Goal: Information Seeking & Learning: Learn about a topic

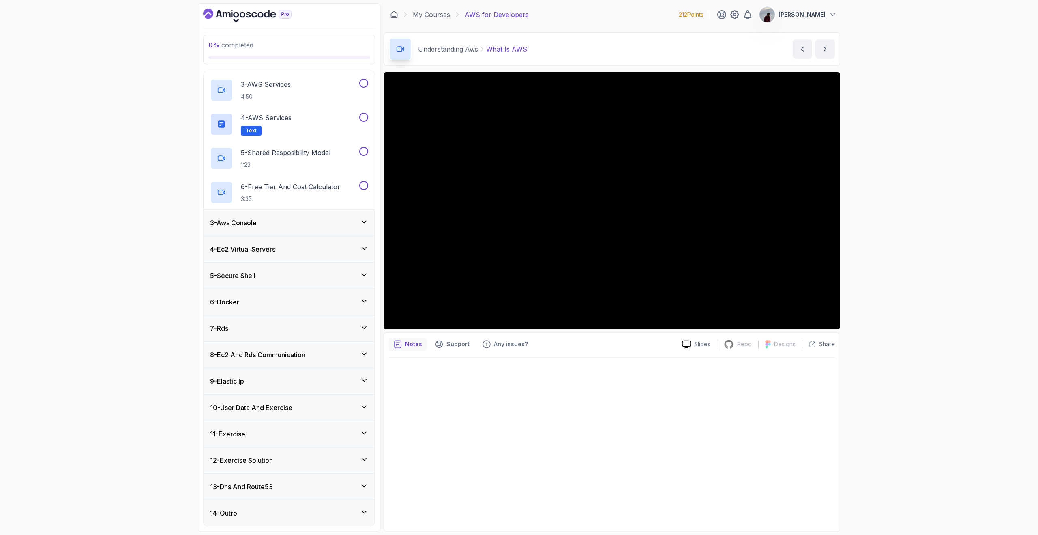
scroll to position [69, 0]
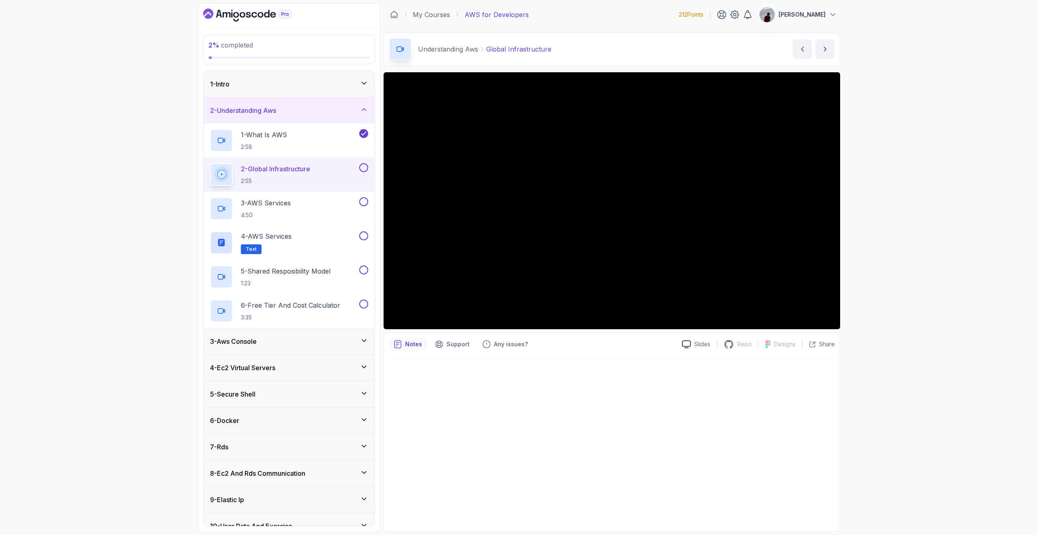
click at [698, 428] on div at bounding box center [612, 441] width 446 height 169
click at [338, 341] on div "3 - Aws Console" at bounding box center [289, 341] width 158 height 10
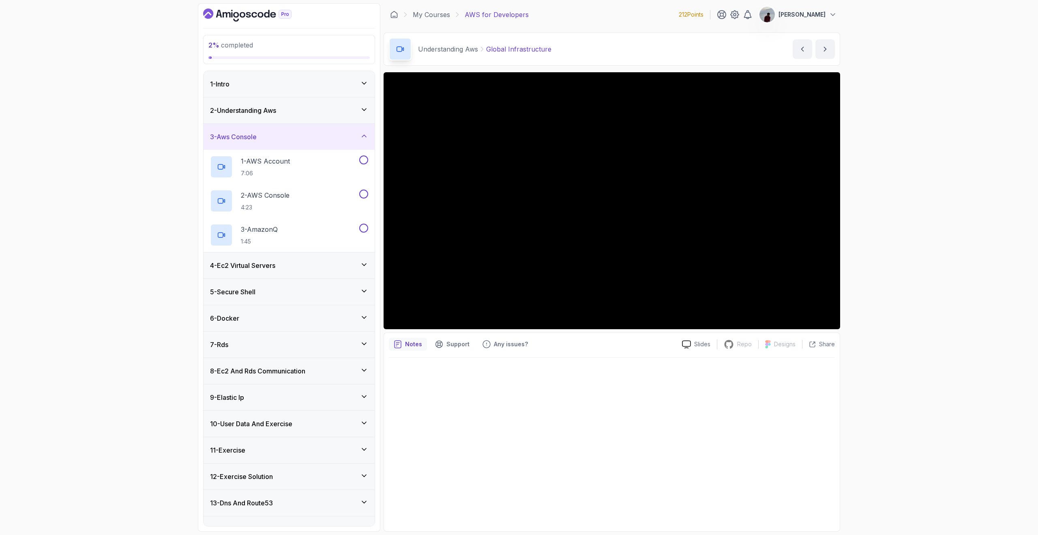
click at [363, 133] on icon at bounding box center [364, 136] width 8 height 8
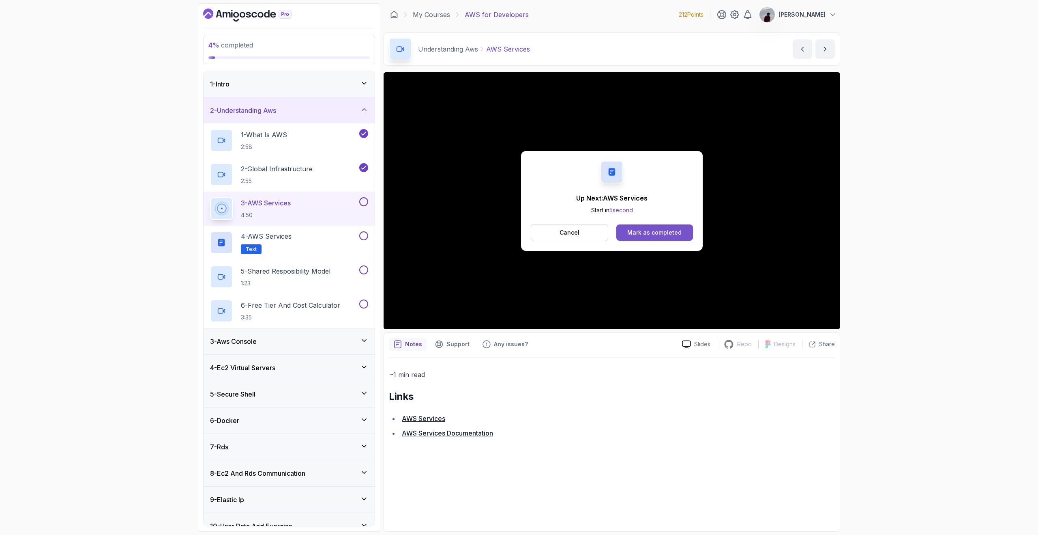
click at [643, 234] on div "Mark as completed" at bounding box center [654, 232] width 54 height 8
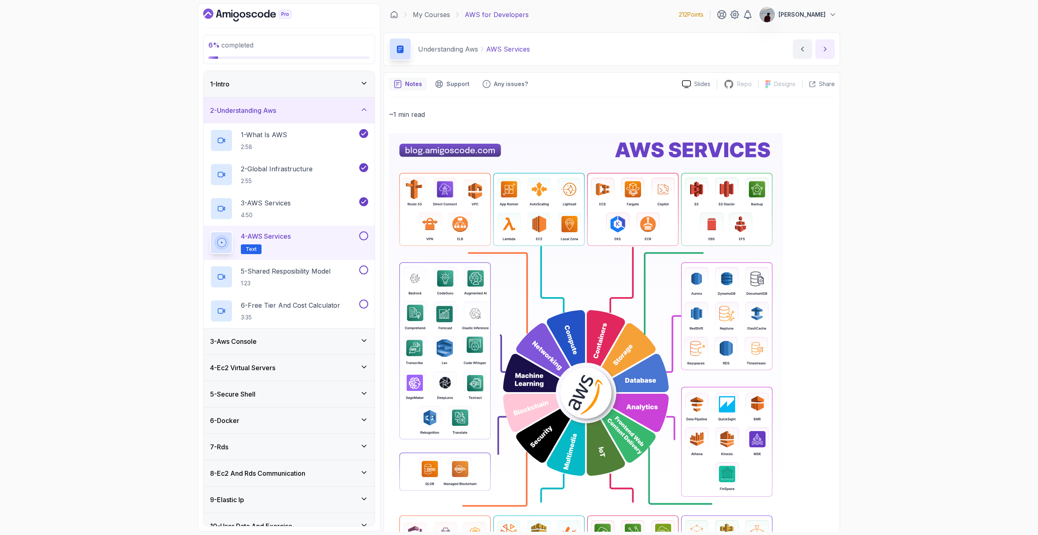
click at [826, 46] on icon "next content" at bounding box center [825, 49] width 8 height 8
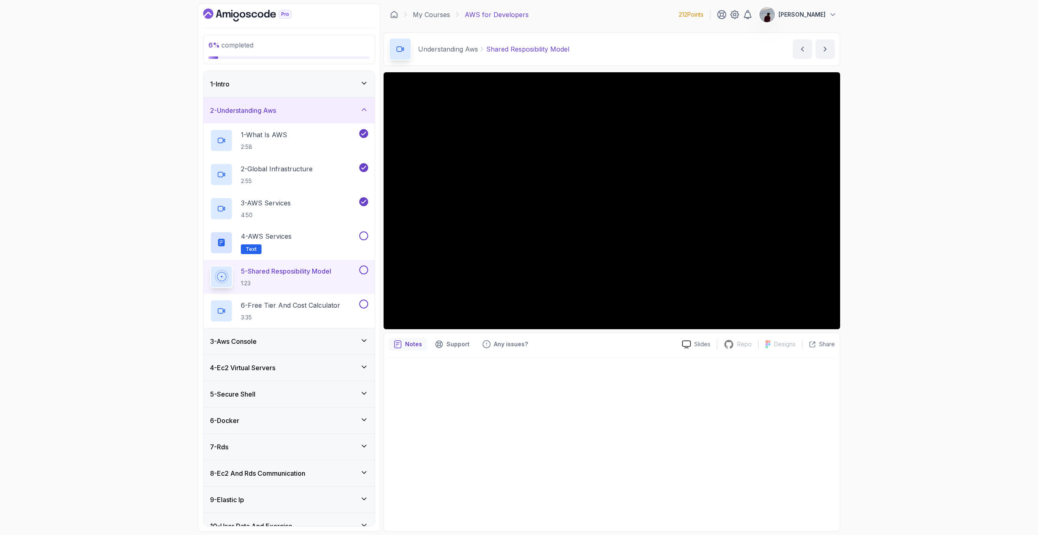
click at [358, 472] on div "8 - Ec2 And Rds Communication" at bounding box center [289, 473] width 158 height 10
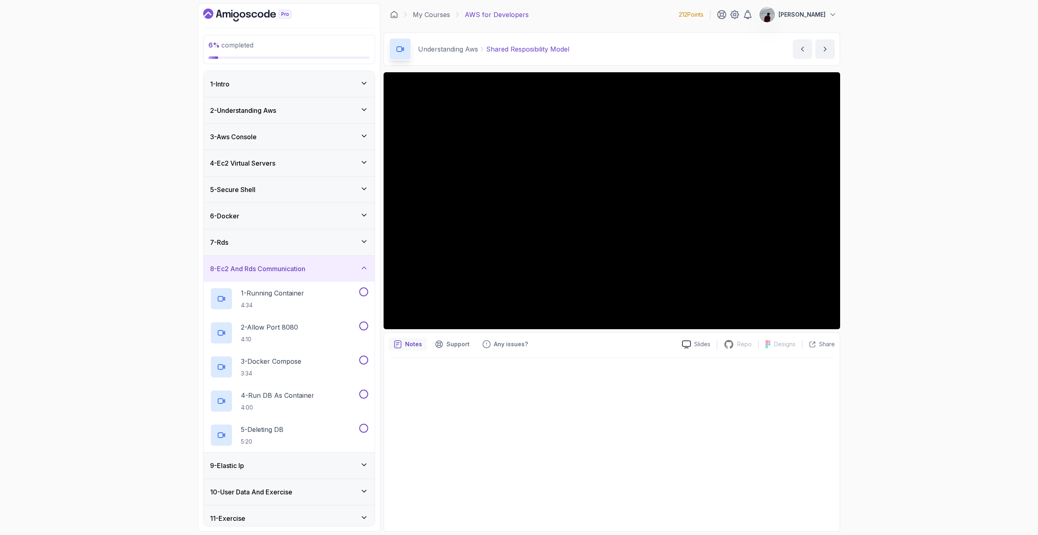
click at [360, 265] on icon at bounding box center [364, 268] width 8 height 8
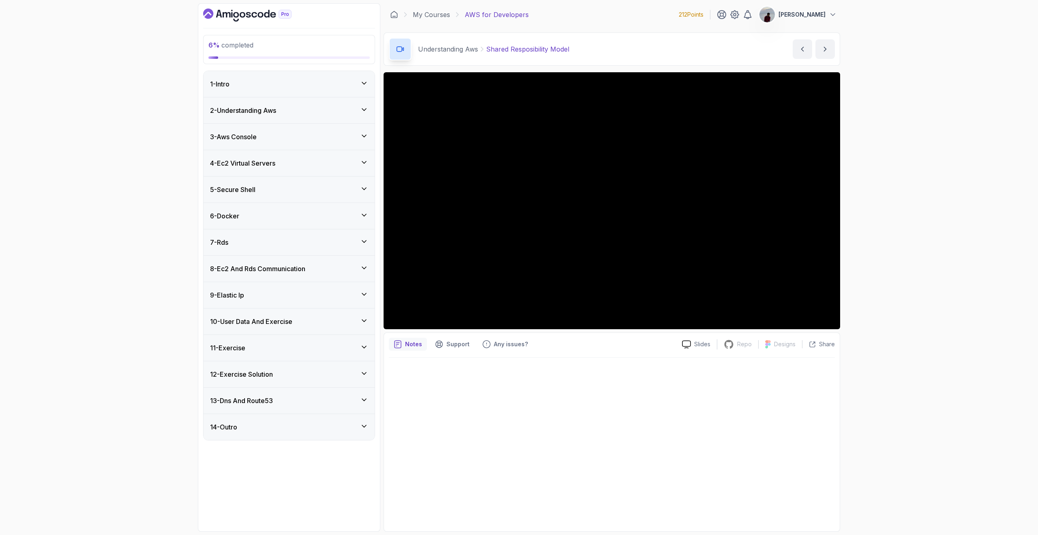
click at [341, 168] on div "4 - Ec2 Virtual Servers" at bounding box center [289, 163] width 158 height 10
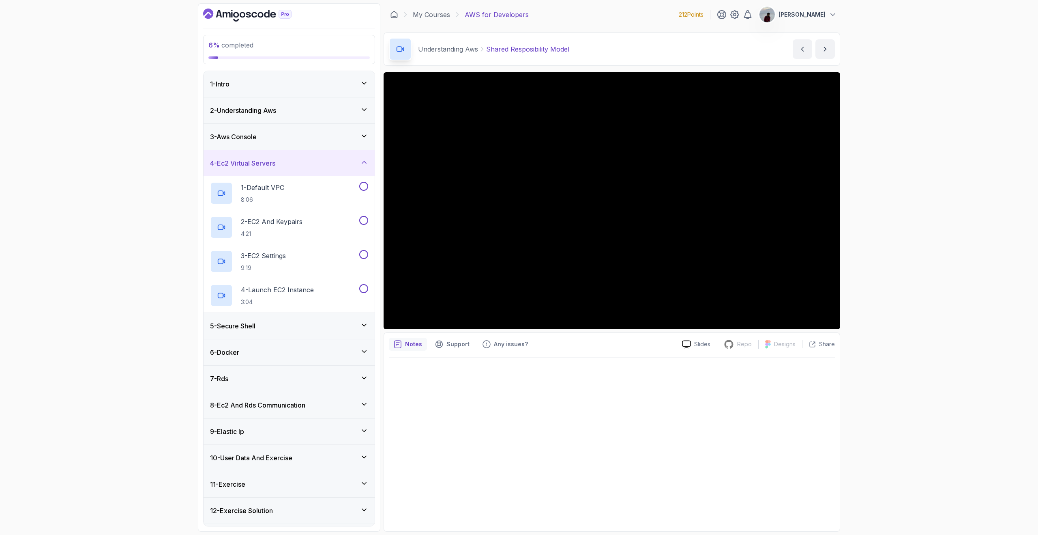
click at [344, 168] on div "4 - Ec2 Virtual Servers" at bounding box center [289, 163] width 158 height 10
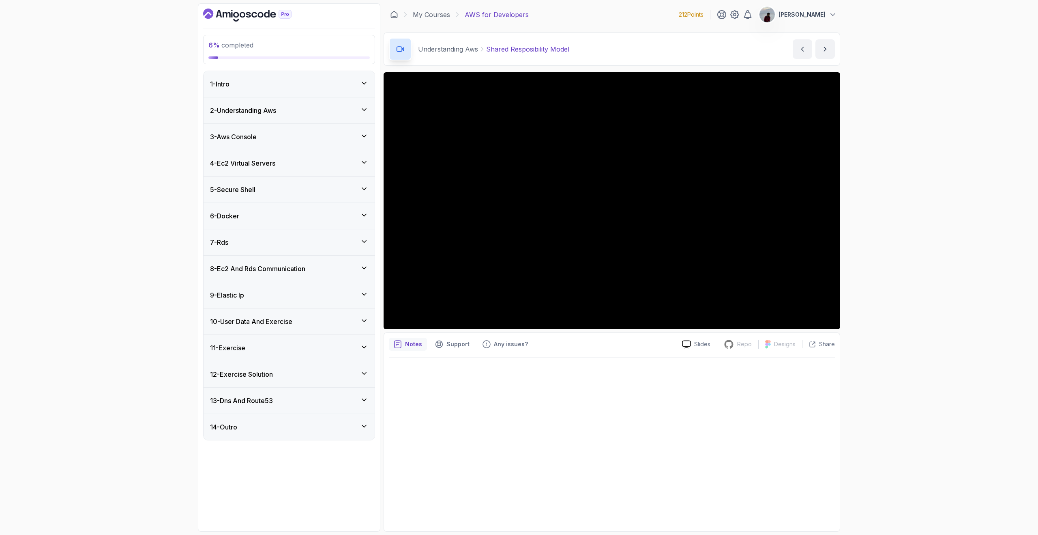
click at [351, 141] on div "3 - Aws Console" at bounding box center [289, 137] width 158 height 10
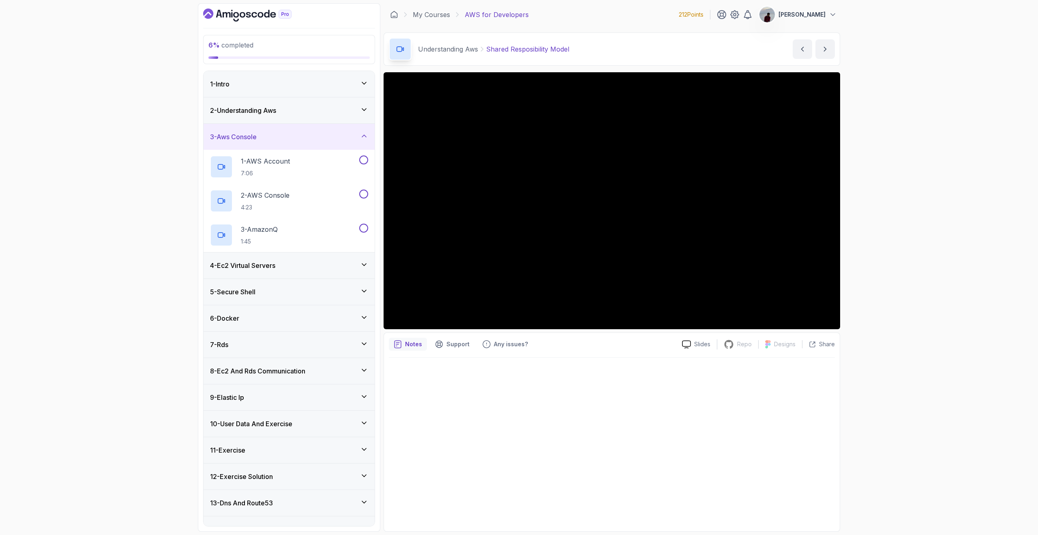
click at [357, 114] on div "2 - Understanding Aws" at bounding box center [289, 110] width 158 height 10
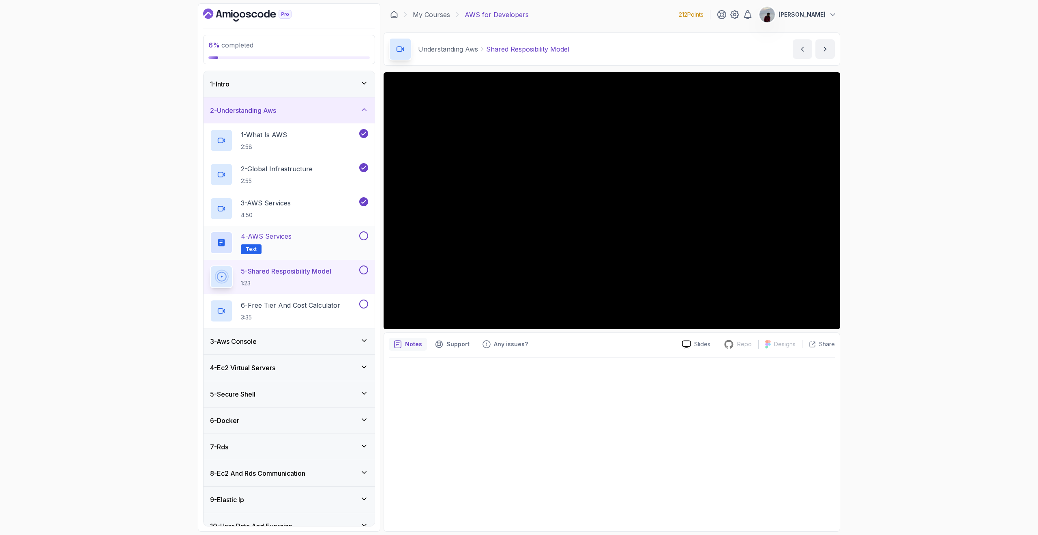
click at [365, 232] on button at bounding box center [363, 235] width 9 height 9
click at [491, 419] on div at bounding box center [612, 441] width 446 height 169
click at [302, 306] on p "6 - Free Tier And Cost Calculator" at bounding box center [290, 305] width 99 height 10
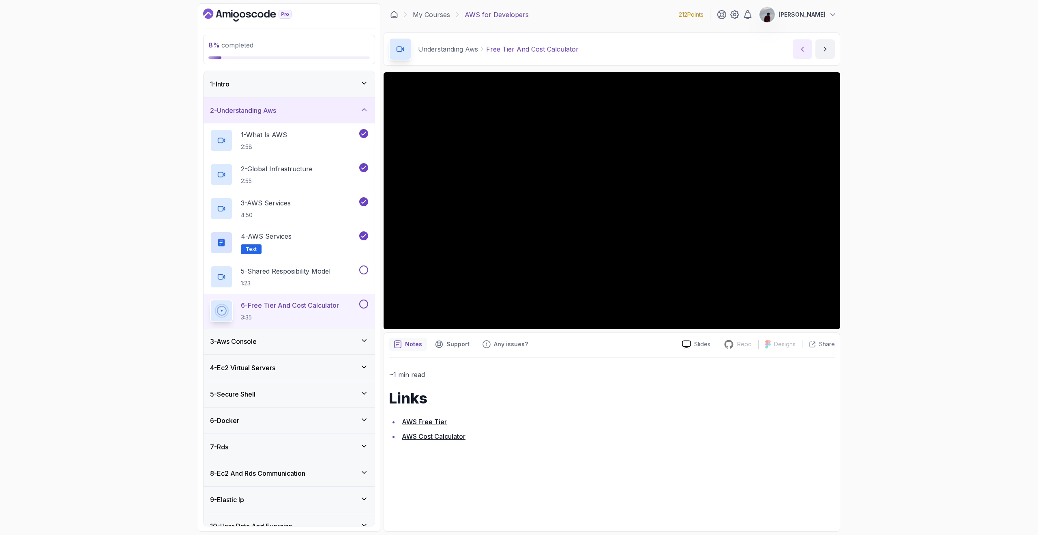
click at [808, 46] on button "previous content" at bounding box center [802, 48] width 19 height 19
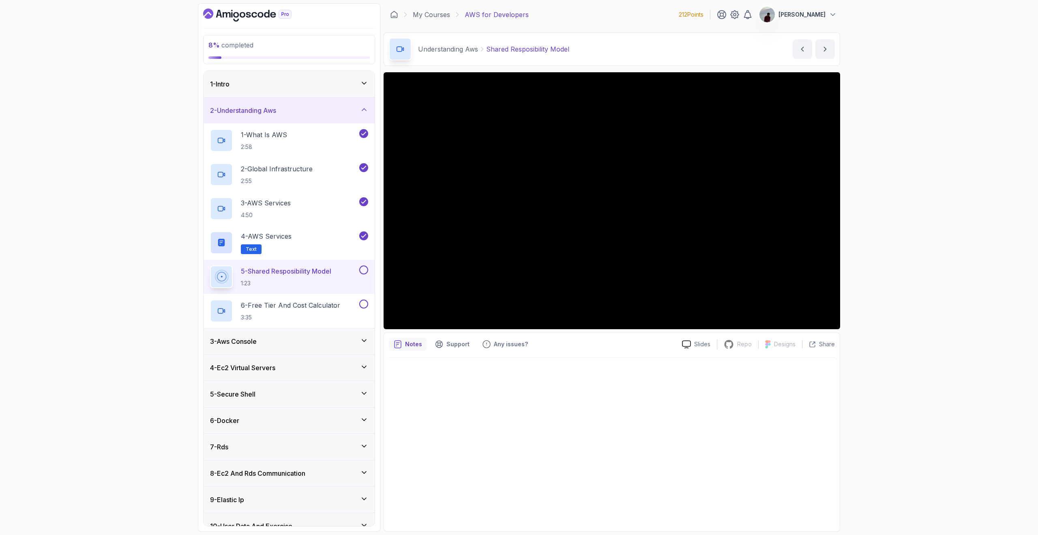
click at [652, 420] on div at bounding box center [612, 441] width 446 height 169
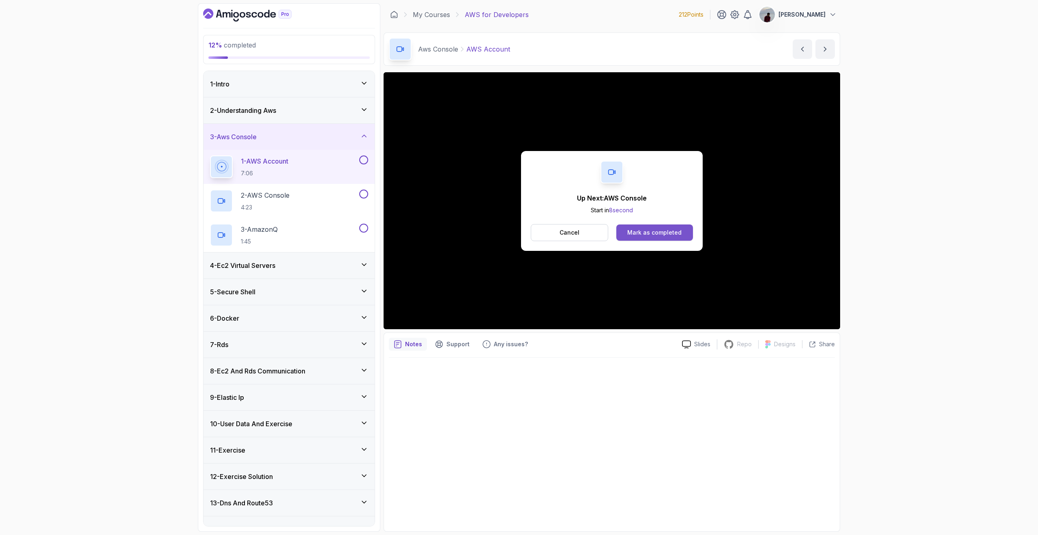
click at [654, 238] on button "Mark as completed" at bounding box center [654, 232] width 77 height 16
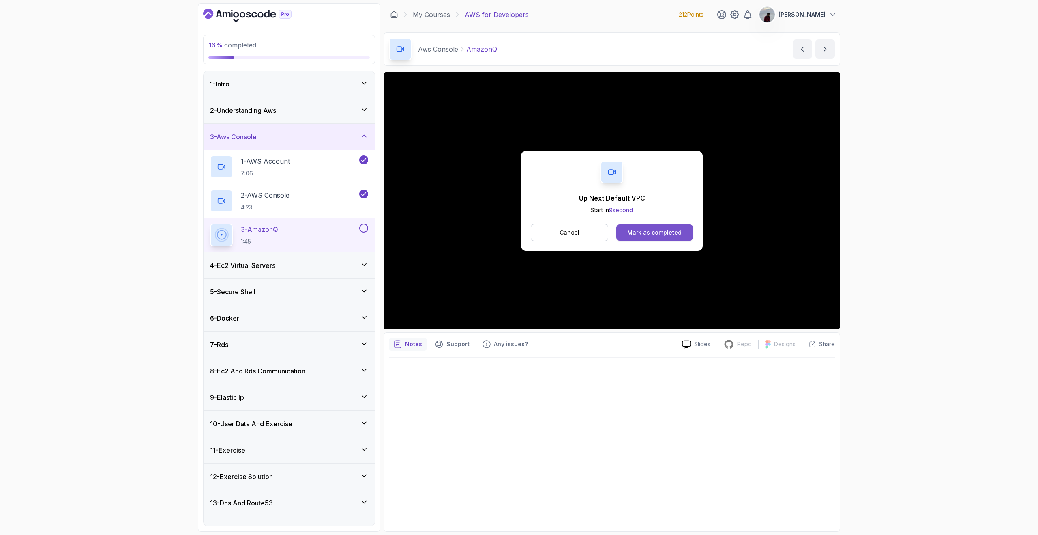
click at [646, 231] on div "Mark as completed" at bounding box center [654, 232] width 54 height 8
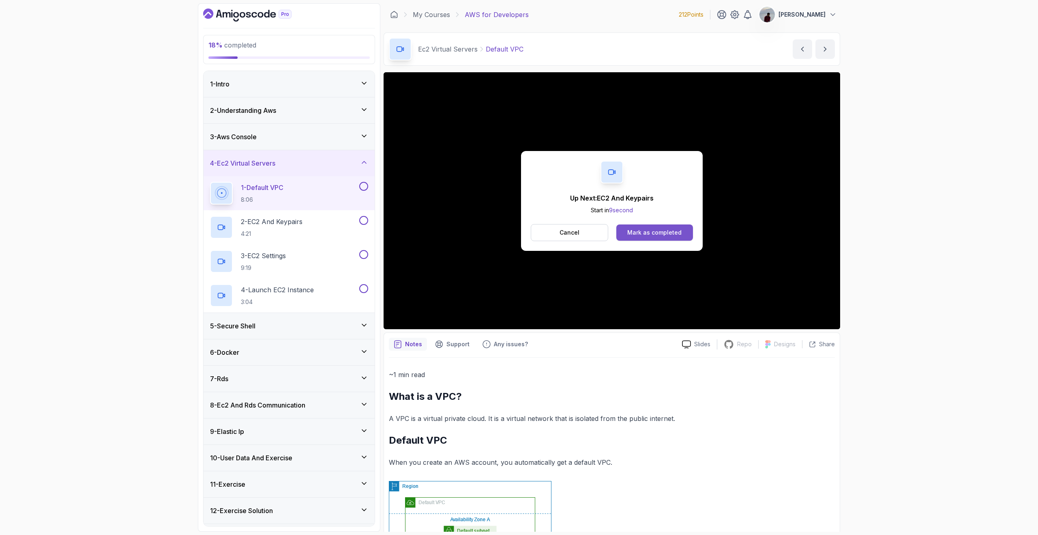
click at [643, 229] on div "Mark as completed" at bounding box center [654, 232] width 54 height 8
